Goal: Task Accomplishment & Management: Manage account settings

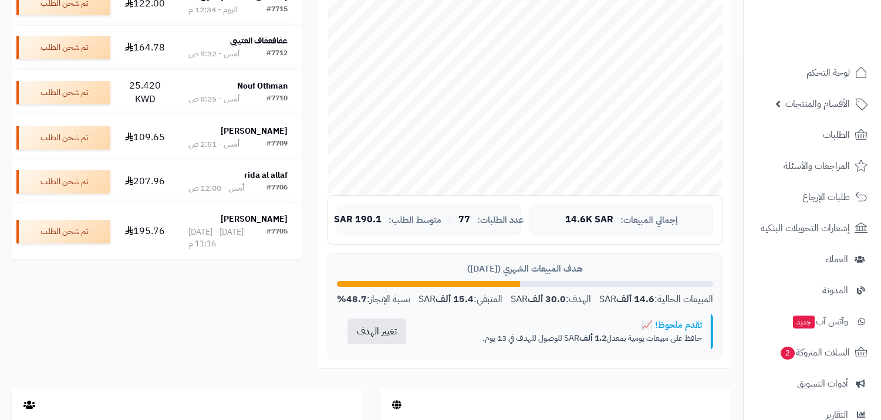
scroll to position [261, 0]
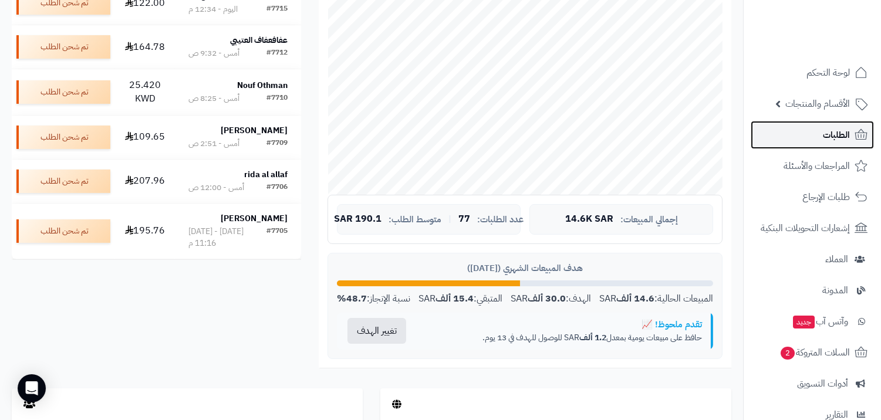
click at [859, 134] on icon at bounding box center [861, 135] width 14 height 14
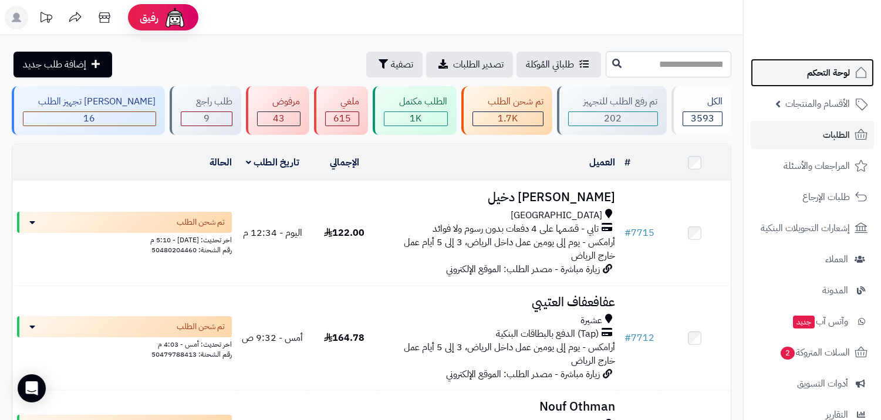
click at [820, 82] on link "لوحة التحكم" at bounding box center [811, 73] width 123 height 28
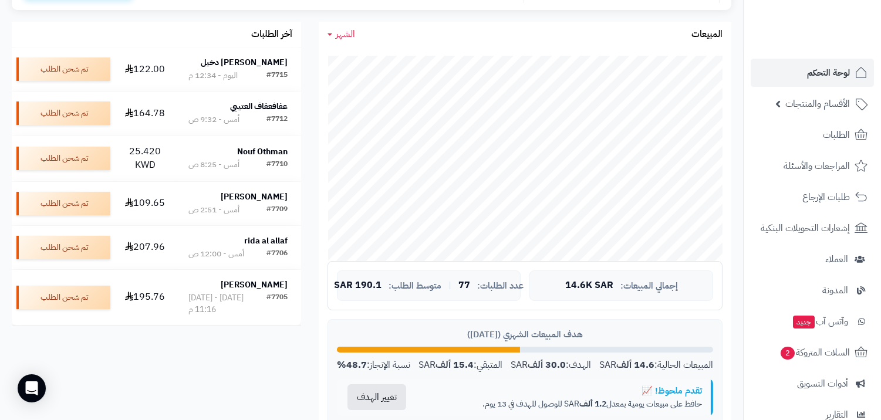
scroll to position [195, 0]
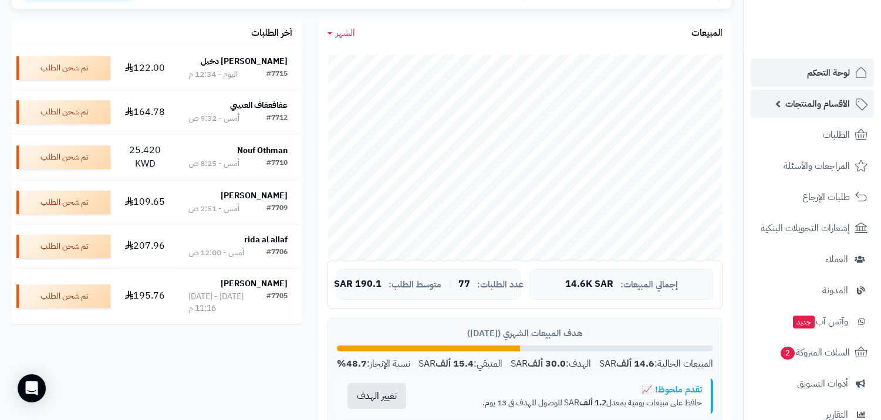
click at [804, 109] on span "الأقسام والمنتجات" at bounding box center [817, 104] width 65 height 16
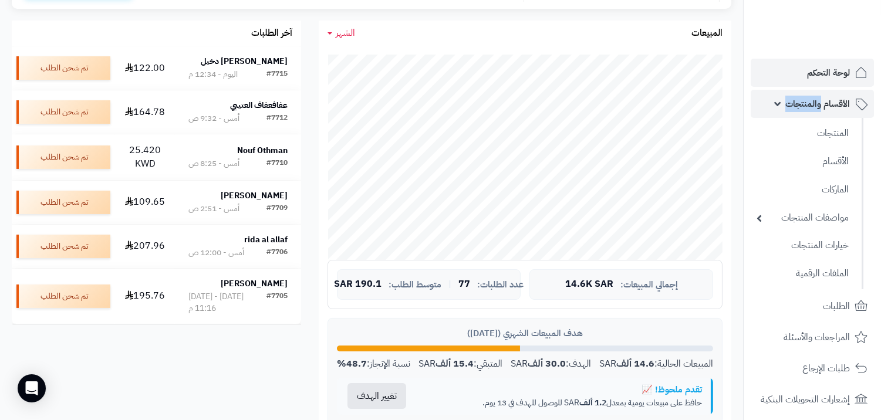
click at [804, 109] on span "الأقسام والمنتجات" at bounding box center [817, 104] width 65 height 16
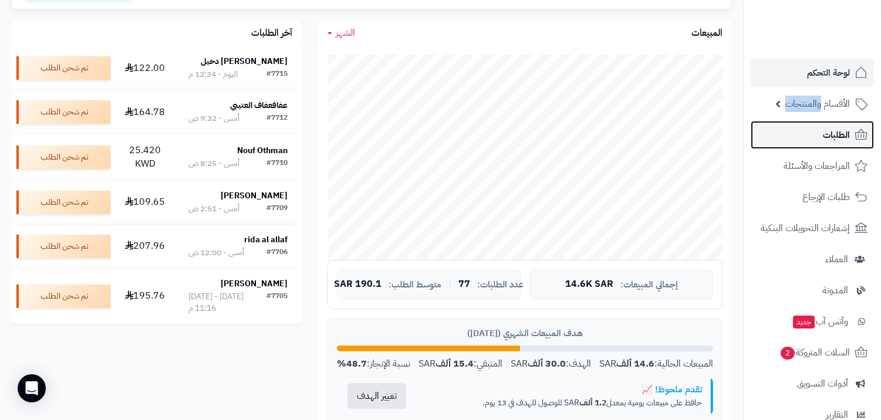
click at [816, 133] on link "الطلبات" at bounding box center [811, 135] width 123 height 28
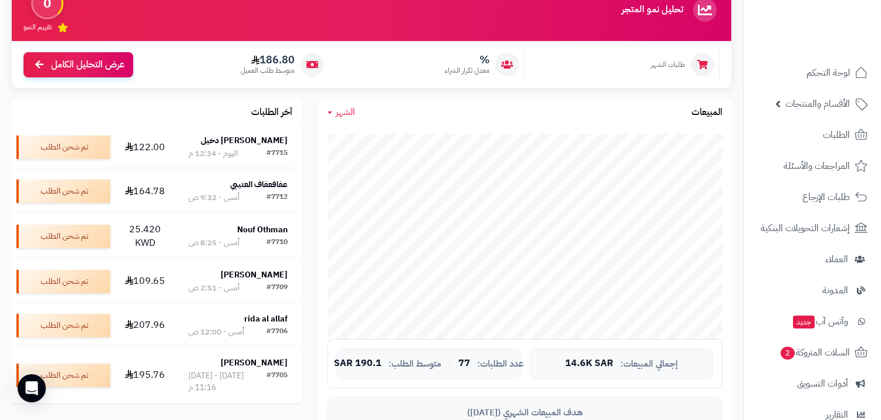
scroll to position [261, 0]
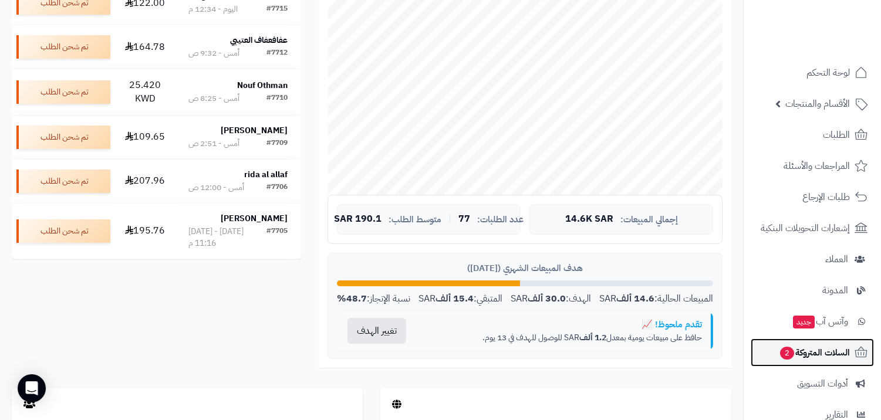
click at [779, 351] on span "السلات المتروكة 2" at bounding box center [814, 352] width 71 height 16
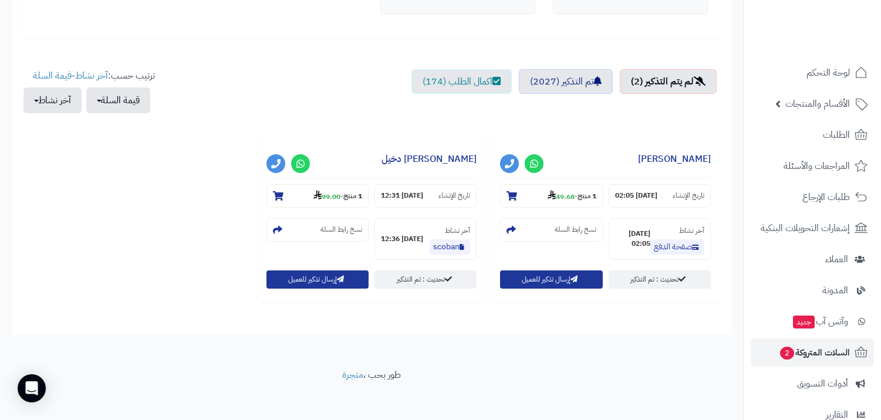
scroll to position [367, 0]
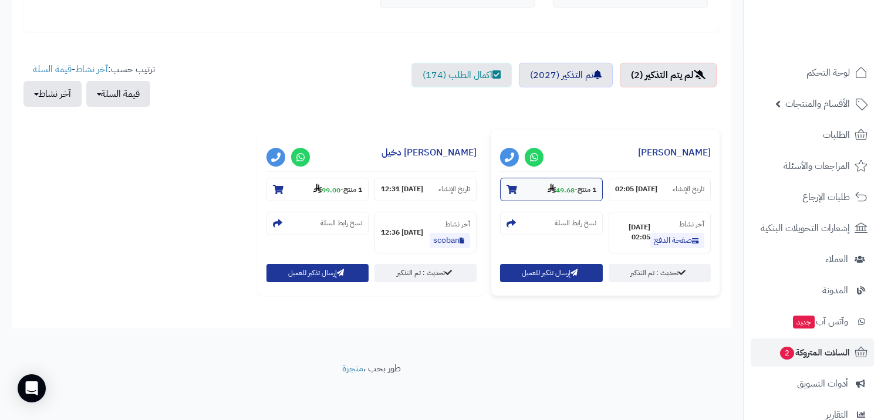
click at [536, 192] on section "1 منتج - 49.68" at bounding box center [551, 189] width 102 height 23
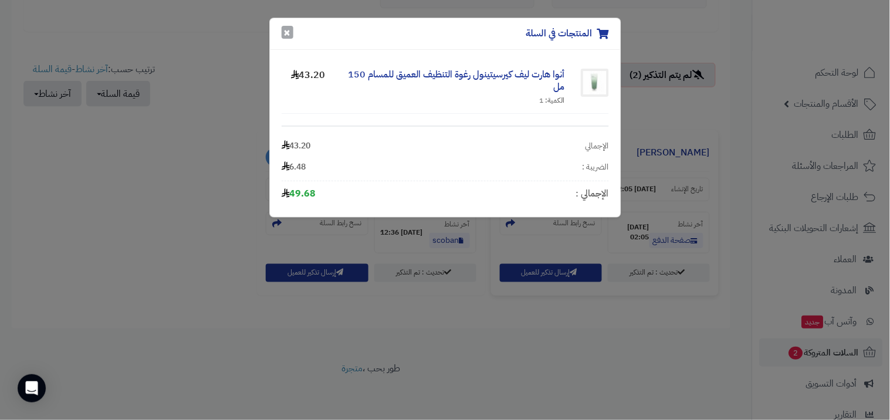
click at [289, 31] on button "×" at bounding box center [288, 32] width 12 height 13
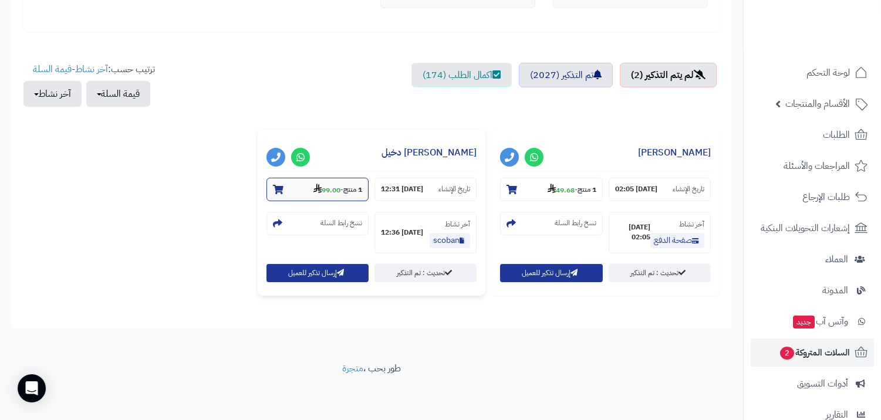
click at [302, 185] on section "1 منتج - 99.00" at bounding box center [317, 189] width 102 height 23
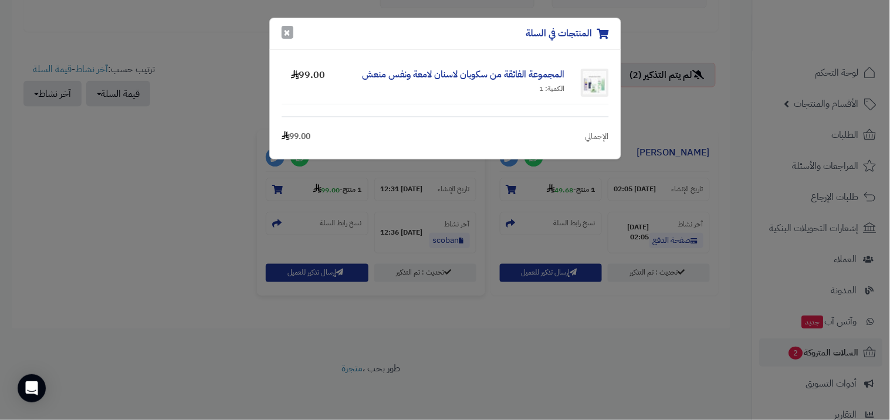
click at [289, 36] on button "×" at bounding box center [288, 32] width 12 height 13
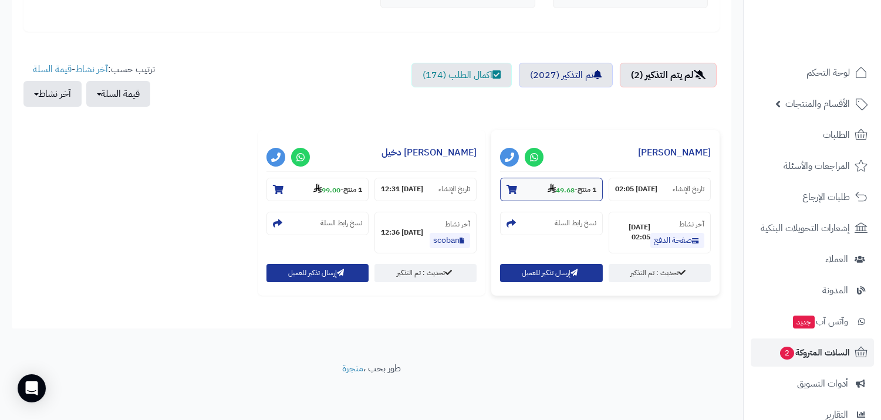
click at [532, 196] on section "1 منتج - 49.68" at bounding box center [551, 189] width 102 height 23
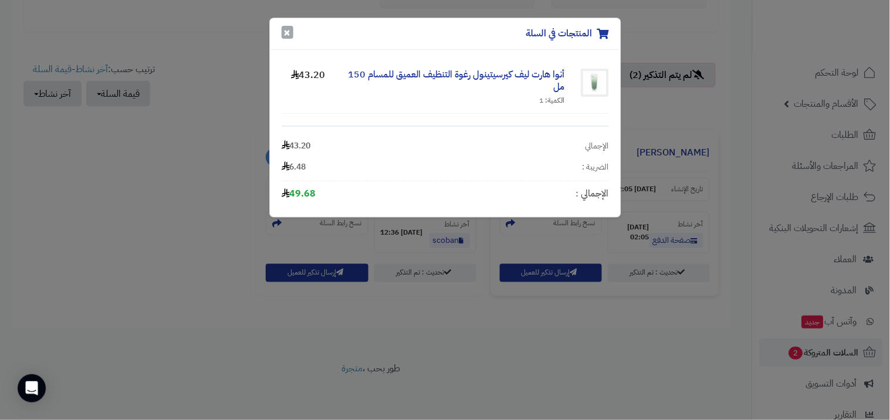
click at [285, 38] on button "×" at bounding box center [288, 32] width 12 height 13
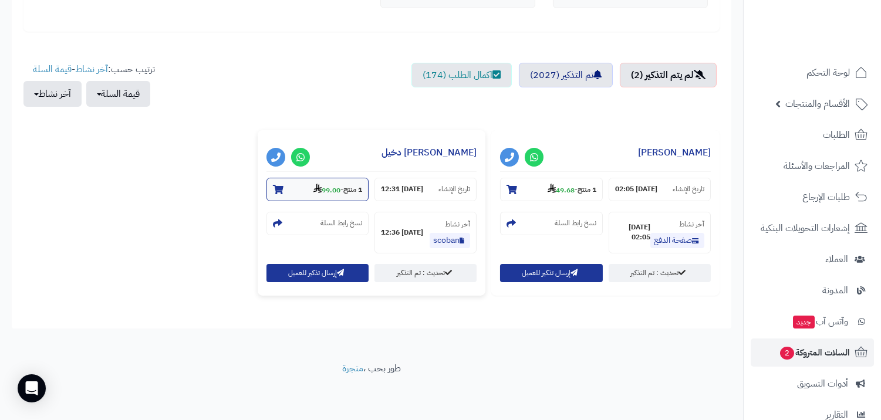
click at [302, 189] on section "1 منتج - 99.00" at bounding box center [317, 189] width 102 height 23
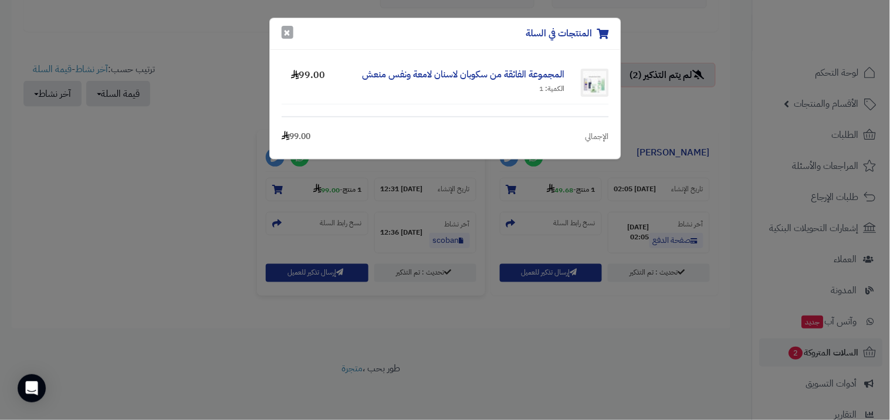
click at [284, 27] on button "×" at bounding box center [288, 32] width 12 height 13
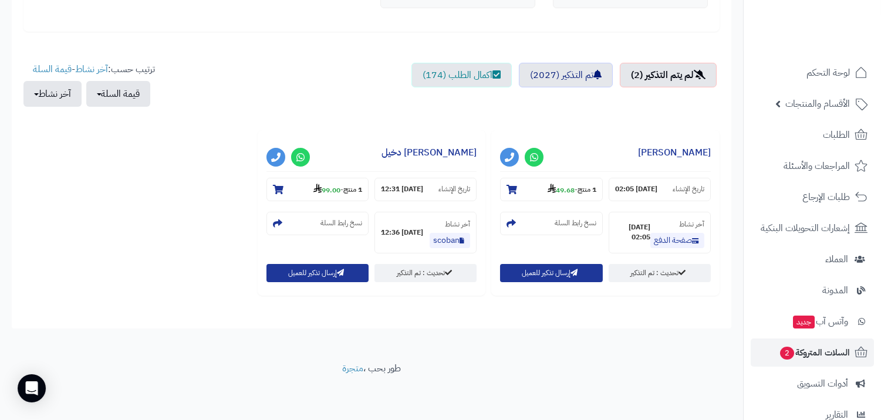
click at [177, 202] on div "**********" at bounding box center [372, 217] width 702 height 174
click at [313, 195] on small "1 منتج - 99.00" at bounding box center [337, 190] width 49 height 12
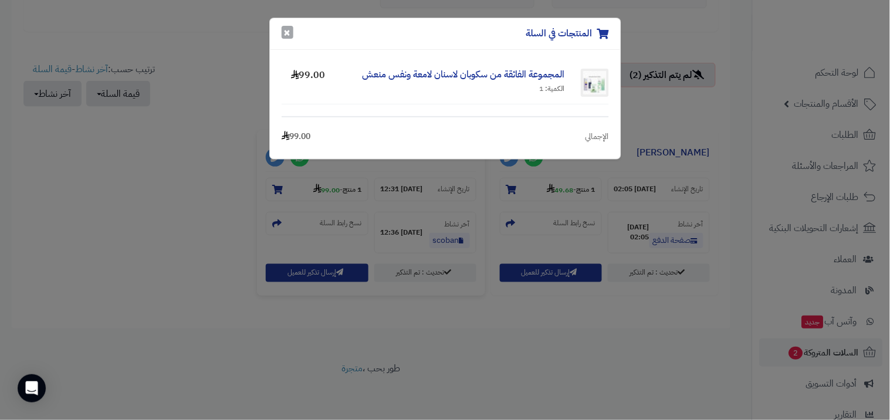
click at [289, 33] on button "×" at bounding box center [288, 32] width 12 height 13
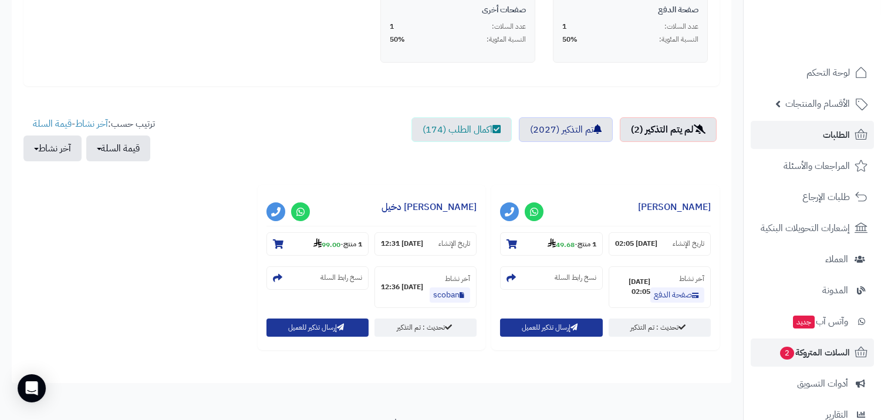
scroll to position [236, 0]
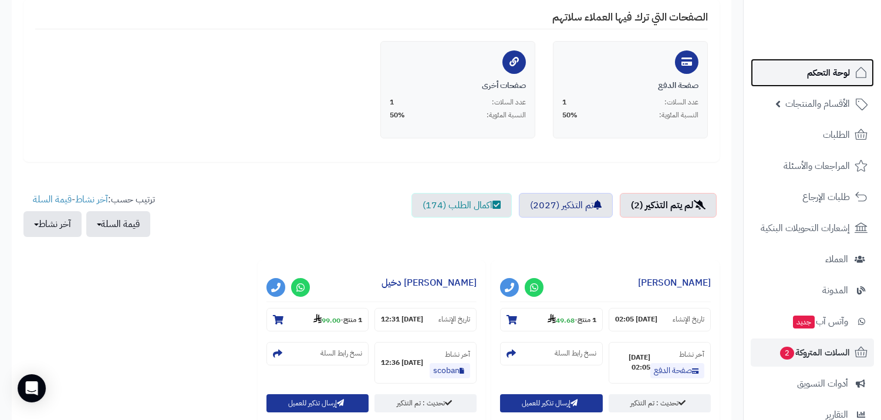
click at [816, 75] on span "لوحة التحكم" at bounding box center [828, 73] width 43 height 16
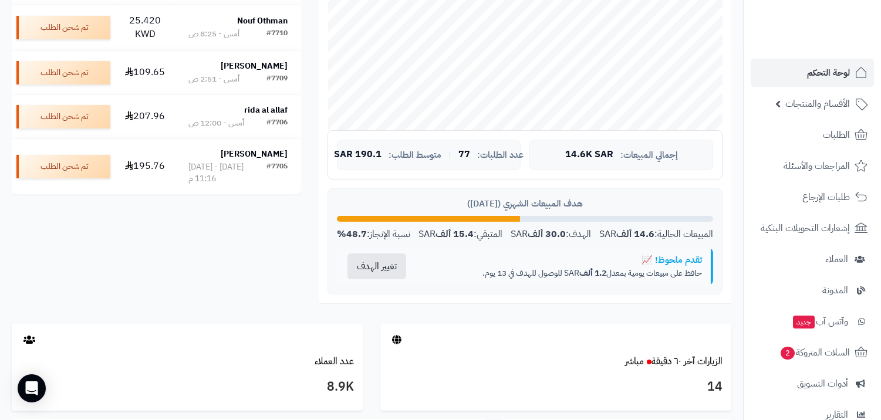
scroll to position [326, 0]
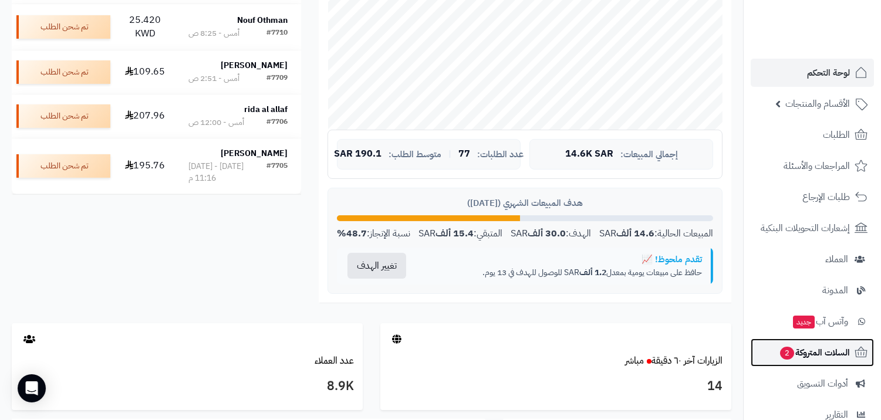
click at [786, 354] on span "2" at bounding box center [786, 352] width 15 height 13
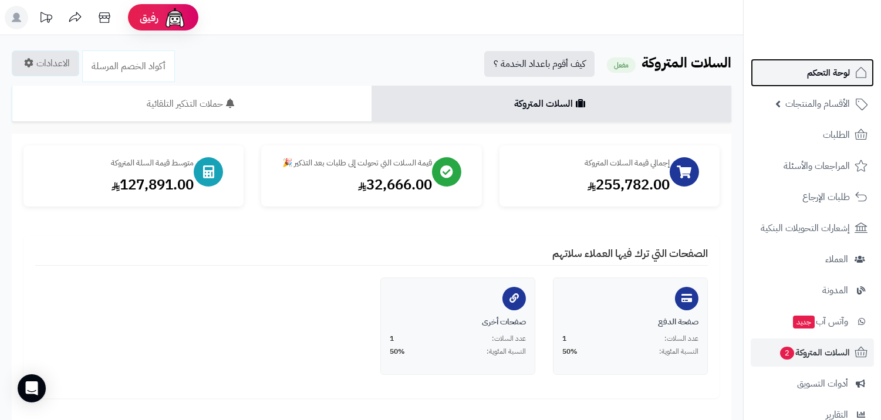
click at [839, 67] on span "لوحة التحكم" at bounding box center [828, 73] width 43 height 16
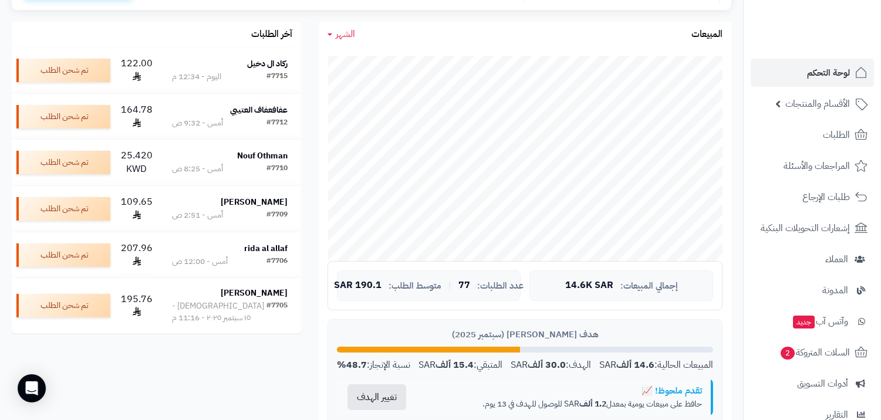
scroll to position [195, 0]
